Goal: Task Accomplishment & Management: Manage account settings

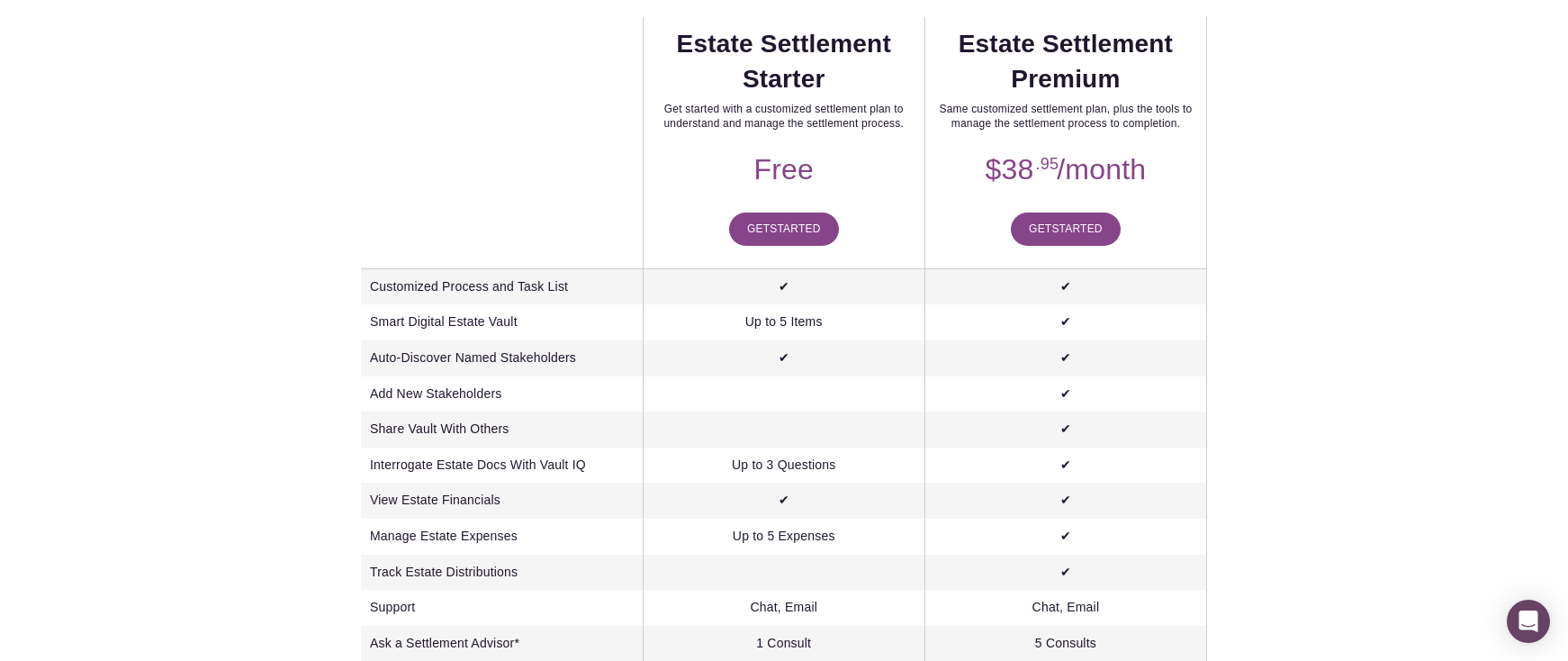
scroll to position [461, 0]
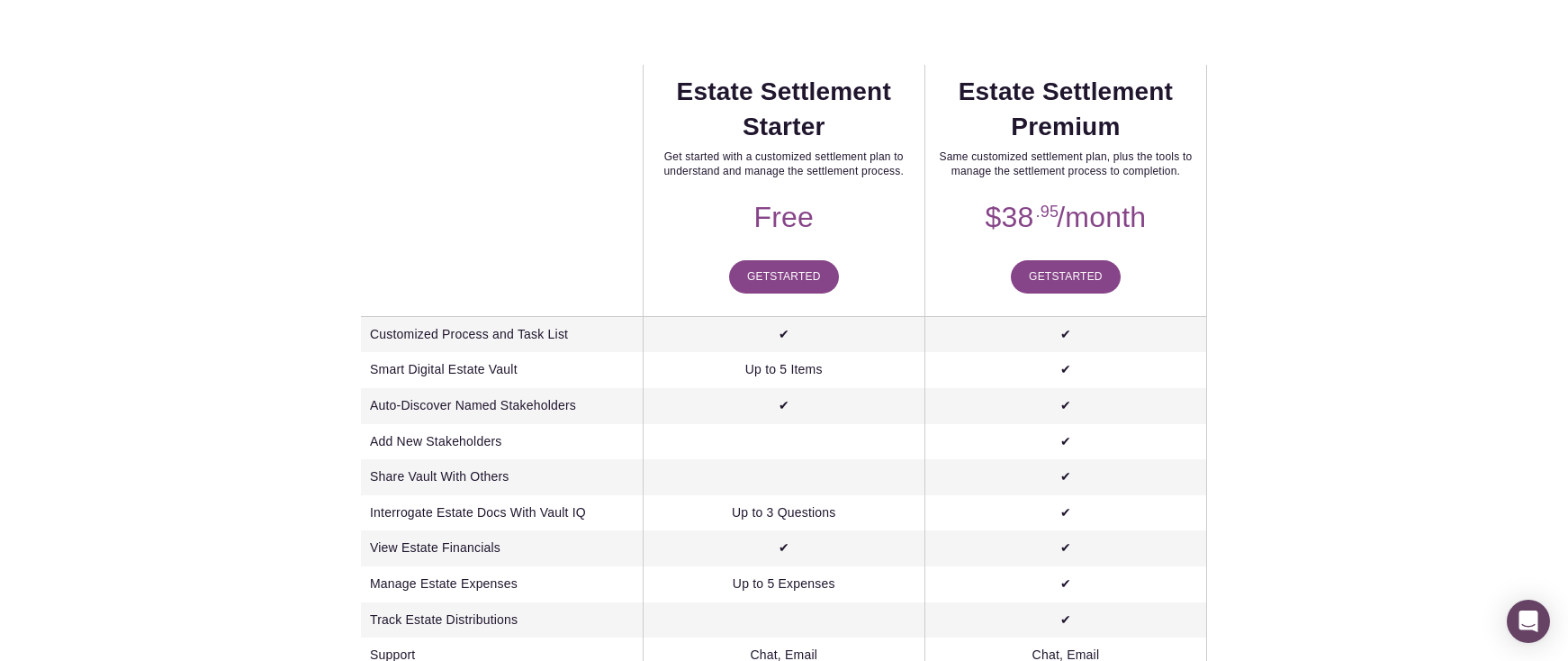
click at [763, 270] on link "Get Started" at bounding box center [784, 276] width 109 height 33
